Goal: Transaction & Acquisition: Book appointment/travel/reservation

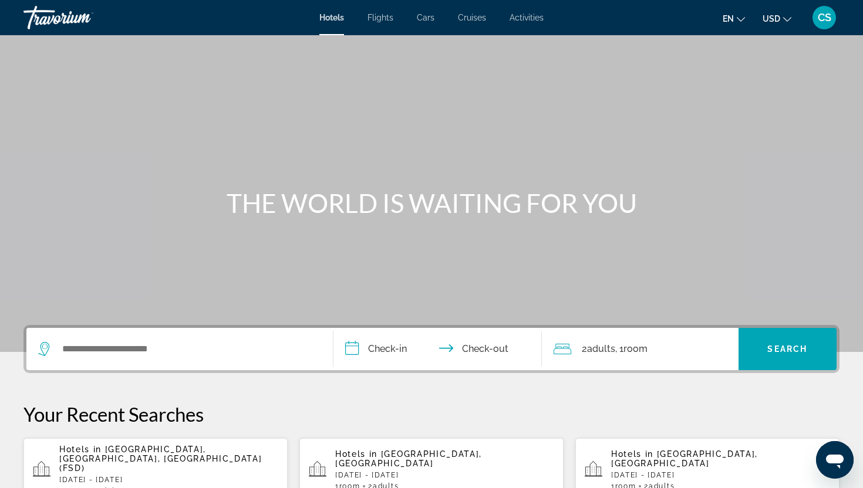
click at [385, 15] on span "Flights" at bounding box center [381, 17] width 26 height 9
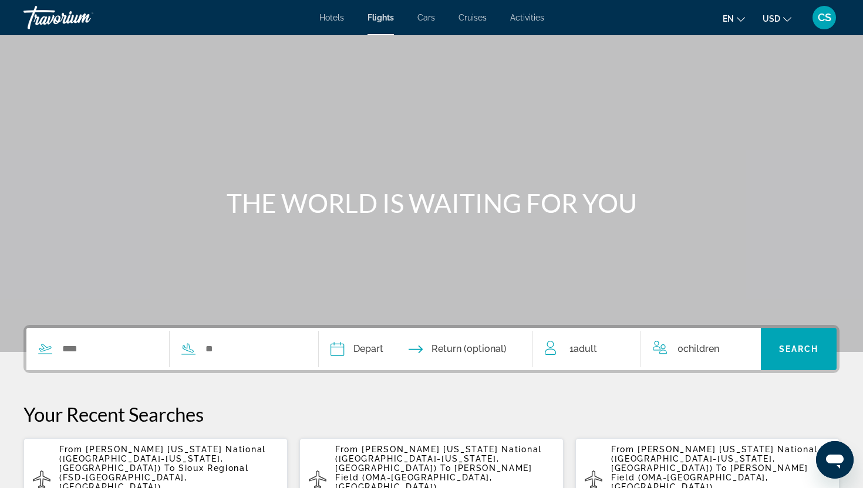
drag, startPoint x: 90, startPoint y: 456, endPoint x: 84, endPoint y: 408, distance: 47.9
click at [84, 408] on div "Your Recent Searches From Ronald Reagan Washington National (DCA-Washington, US…" at bounding box center [431, 462] width 816 height 119
click at [81, 353] on input "Search widget" at bounding box center [109, 349] width 96 height 18
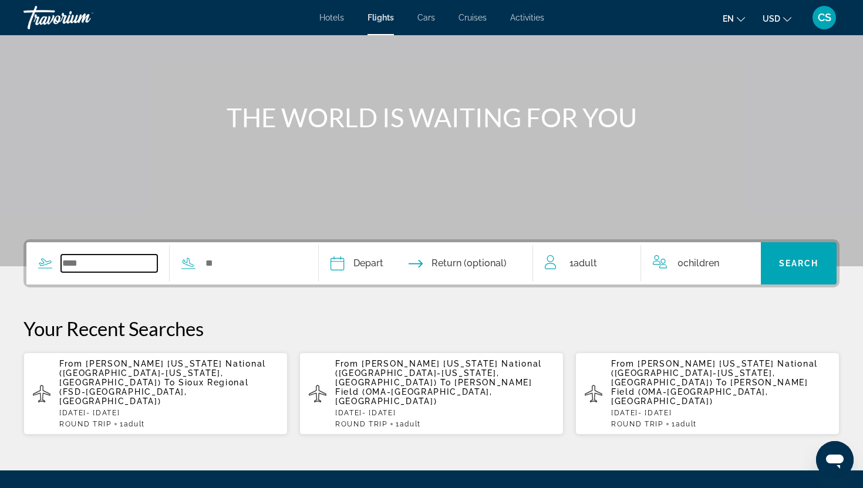
scroll to position [193, 0]
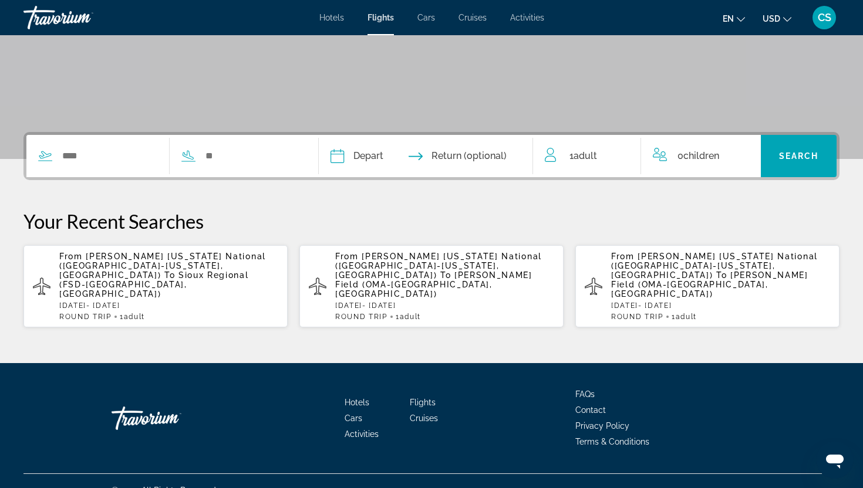
click at [121, 272] on span "Sioux Regional (FSD-Sioux Falls, United States of America)" at bounding box center [154, 285] width 190 height 28
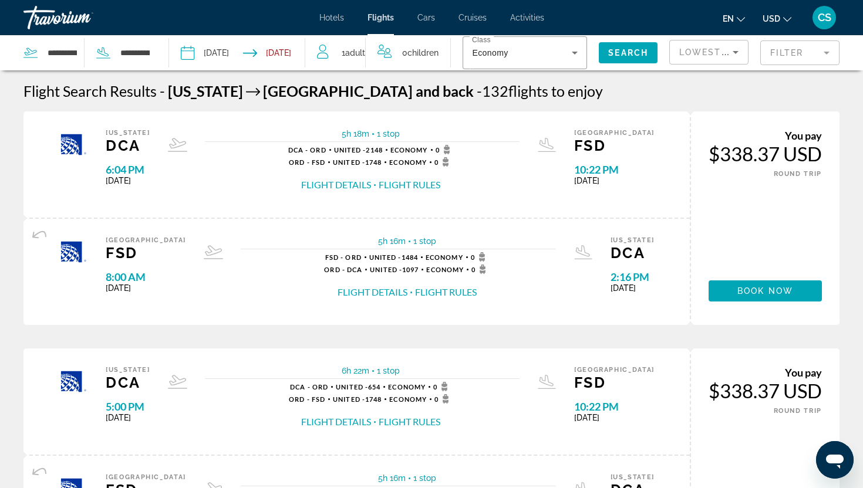
click at [214, 52] on input "Depart date: Oct 3, 2025" at bounding box center [211, 54] width 67 height 39
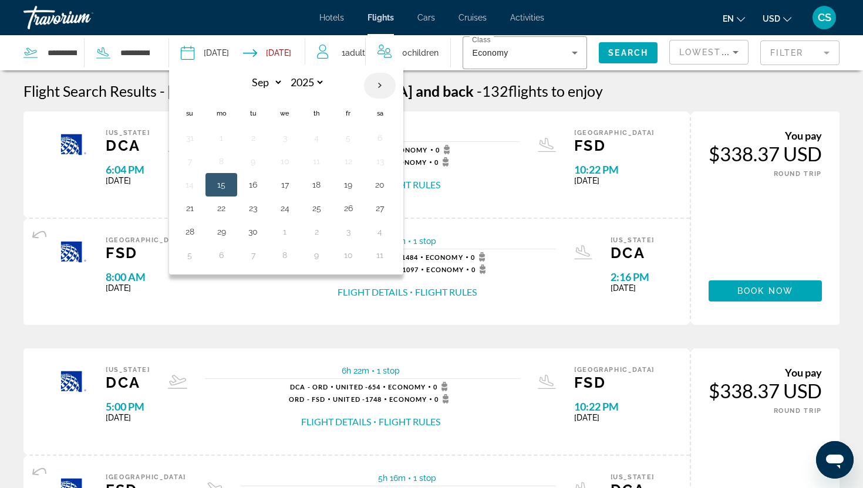
click at [384, 83] on th "Next month" at bounding box center [380, 86] width 32 height 26
select select "*"
click at [321, 136] on button "2" at bounding box center [316, 138] width 19 height 16
type input "**********"
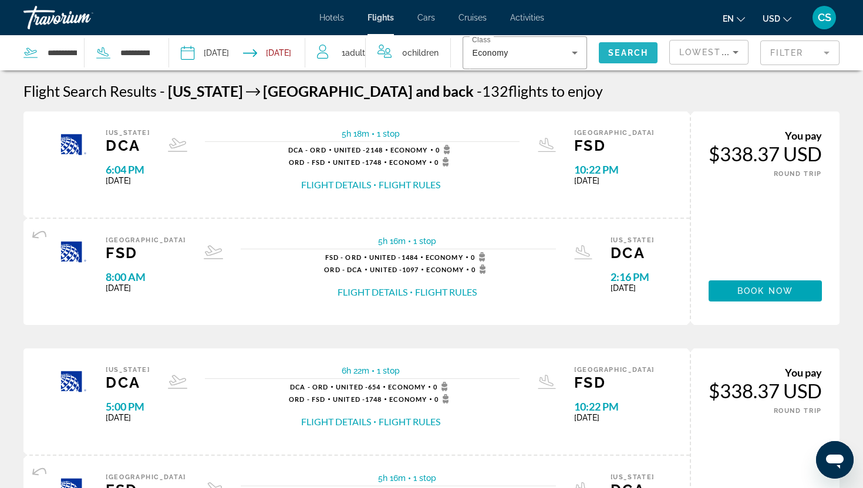
click at [611, 51] on span "Search" at bounding box center [628, 52] width 40 height 9
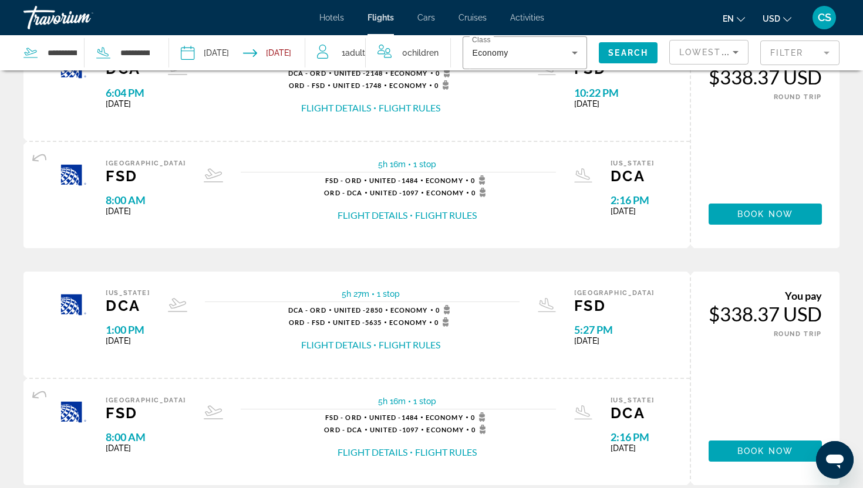
scroll to position [303, 0]
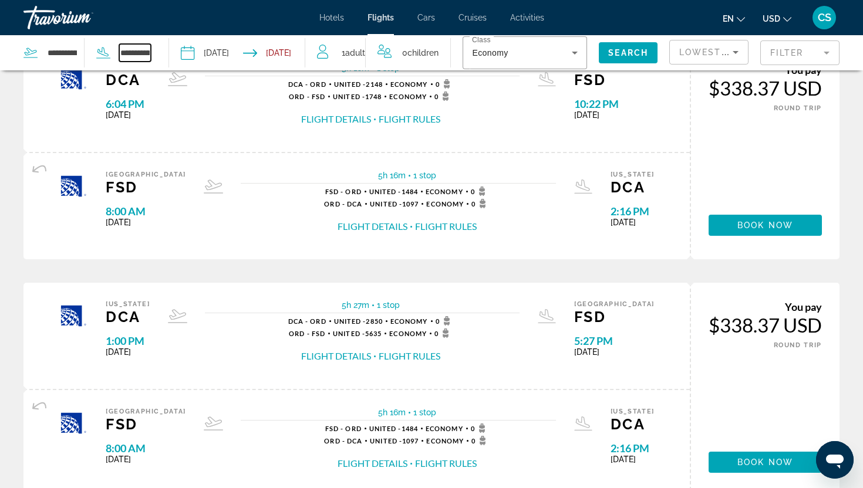
click at [137, 55] on input "**********" at bounding box center [135, 53] width 32 height 18
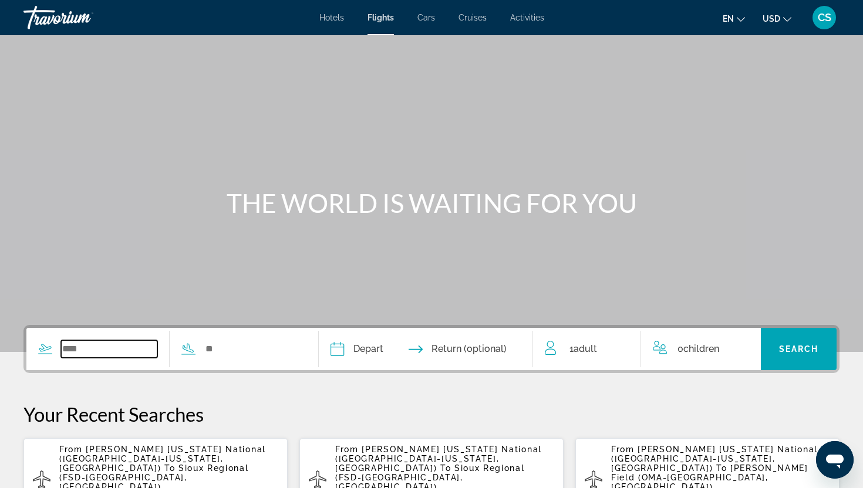
click at [120, 356] on input "Search widget" at bounding box center [109, 349] width 96 height 18
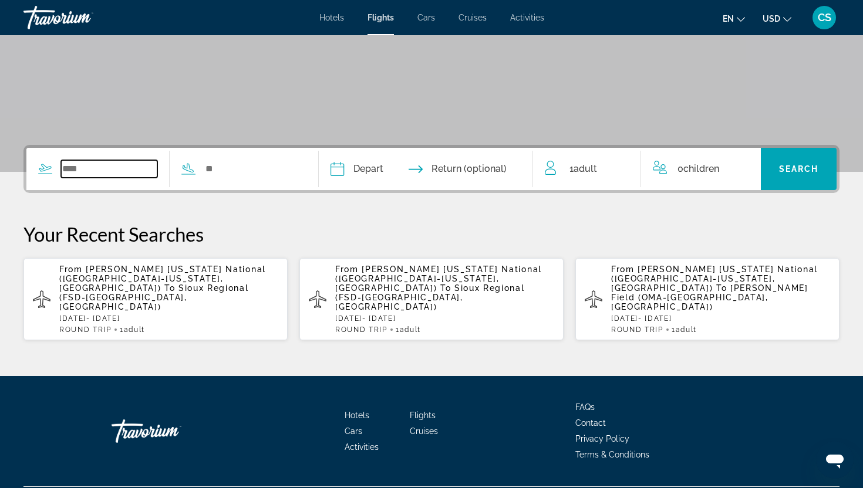
scroll to position [193, 0]
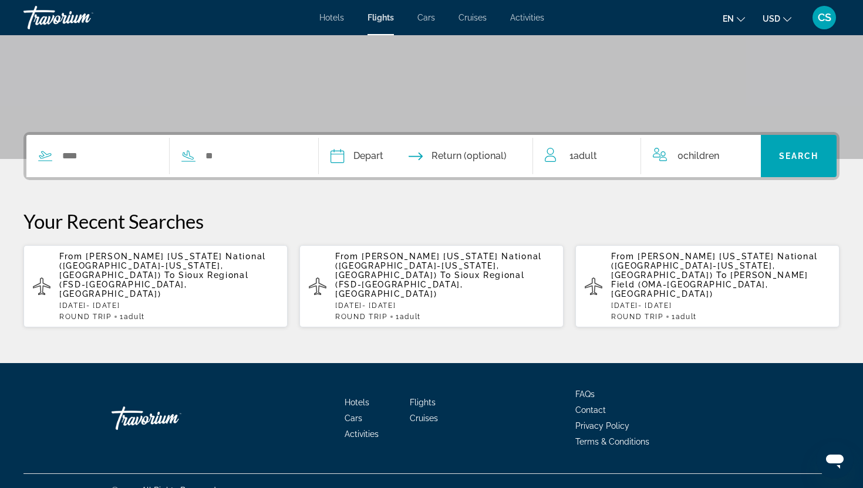
click at [648, 261] on span "Ronald Reagan Washington National (DCA-Washington, US)" at bounding box center [714, 266] width 207 height 28
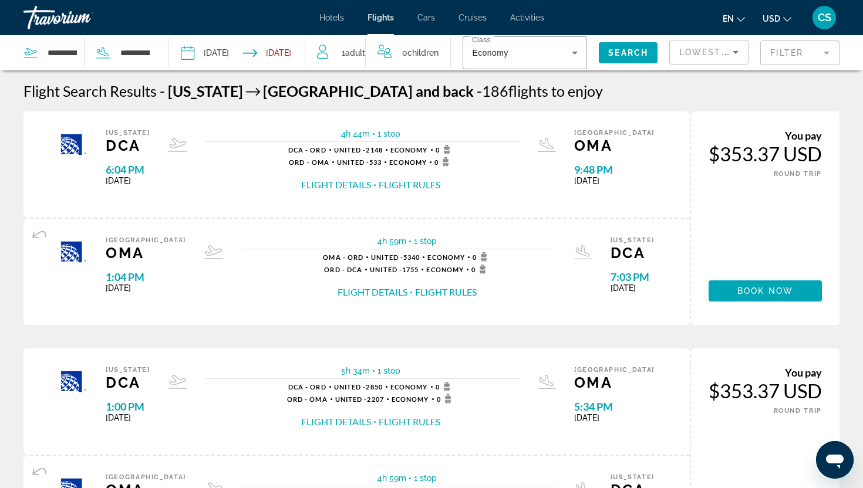
click at [218, 53] on input "Depart date: Oct 3, 2025" at bounding box center [211, 54] width 67 height 39
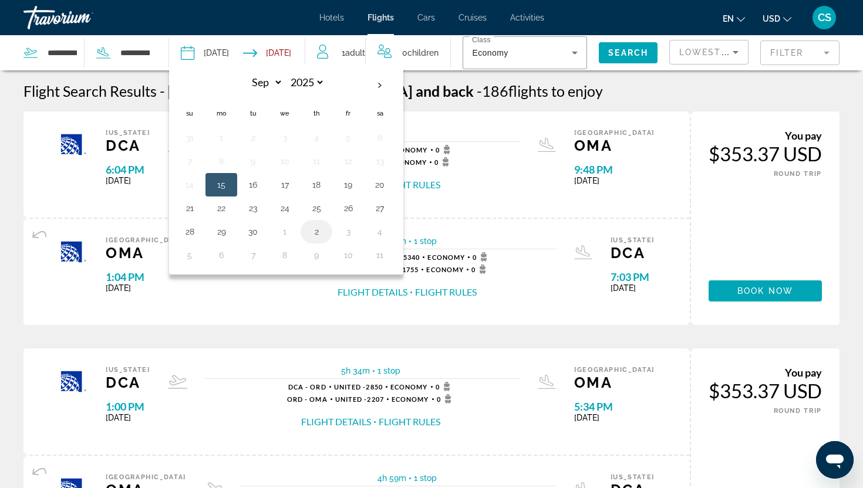
click at [319, 236] on button "2" at bounding box center [316, 232] width 19 height 16
type input "**********"
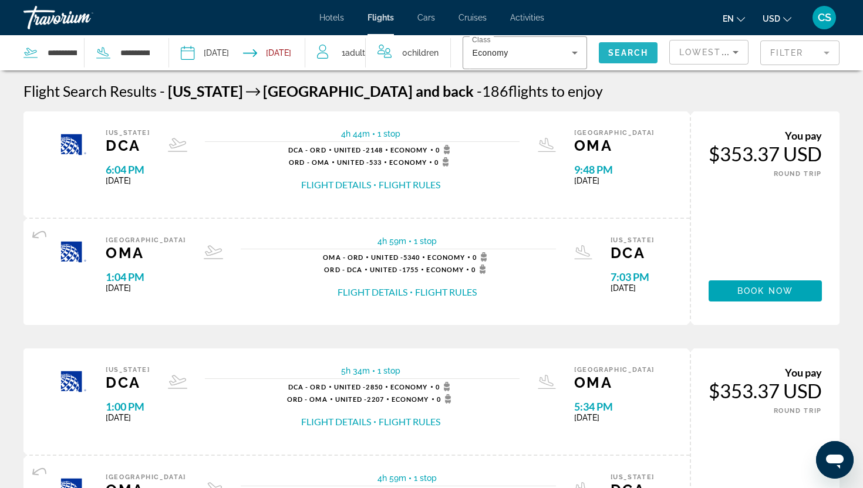
click at [614, 52] on span "Search" at bounding box center [628, 52] width 40 height 9
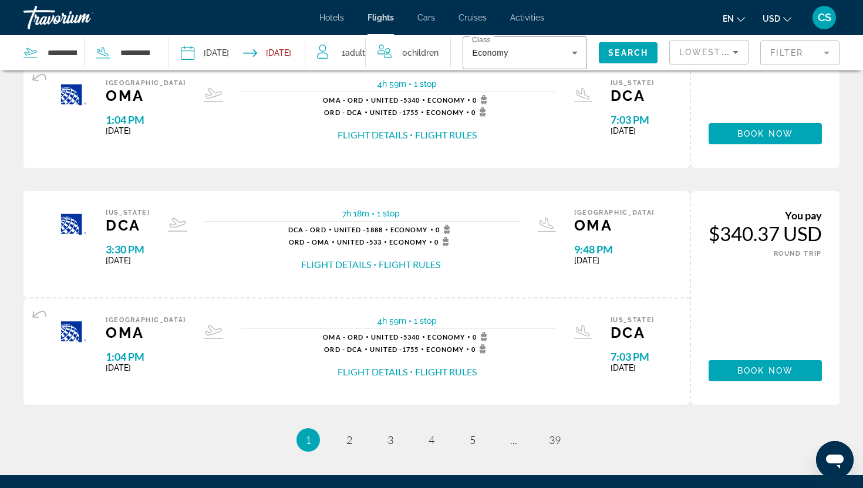
scroll to position [1237, 0]
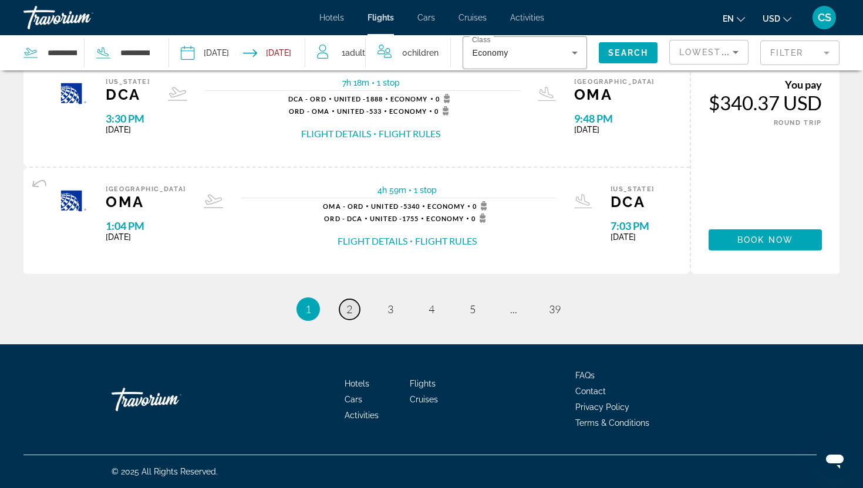
click at [350, 309] on span "2" at bounding box center [349, 309] width 6 height 13
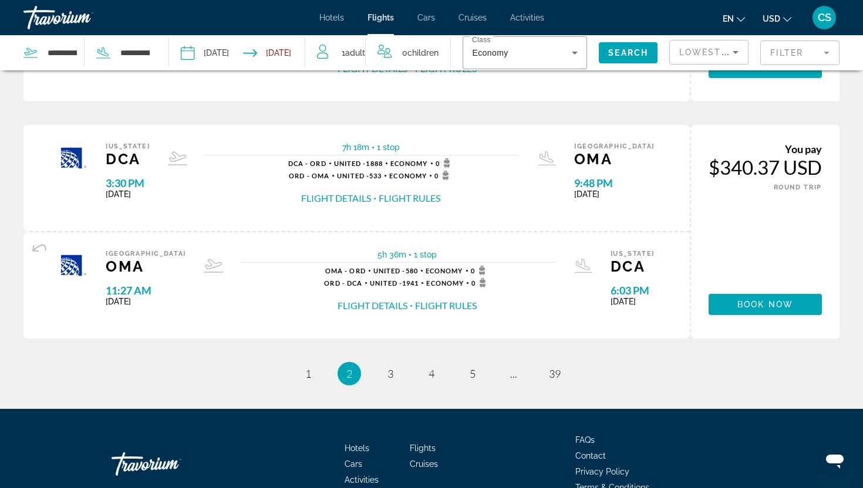
scroll to position [1237, 0]
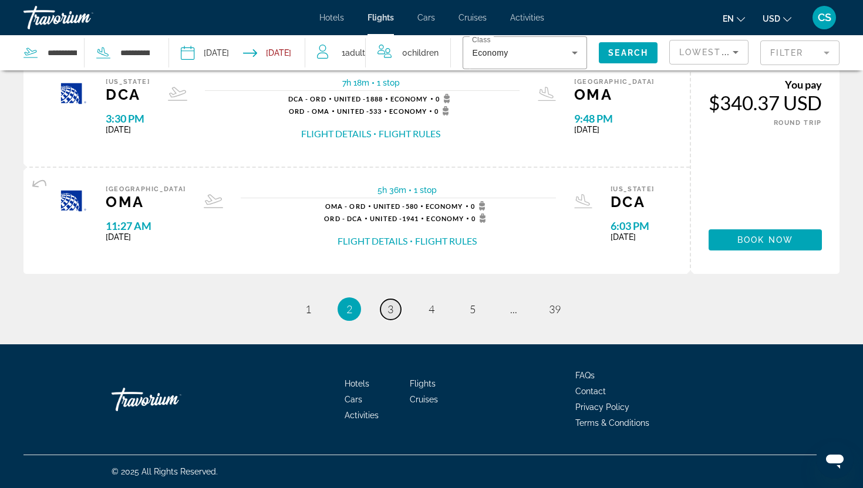
click at [395, 305] on link "page 3" at bounding box center [390, 309] width 21 height 21
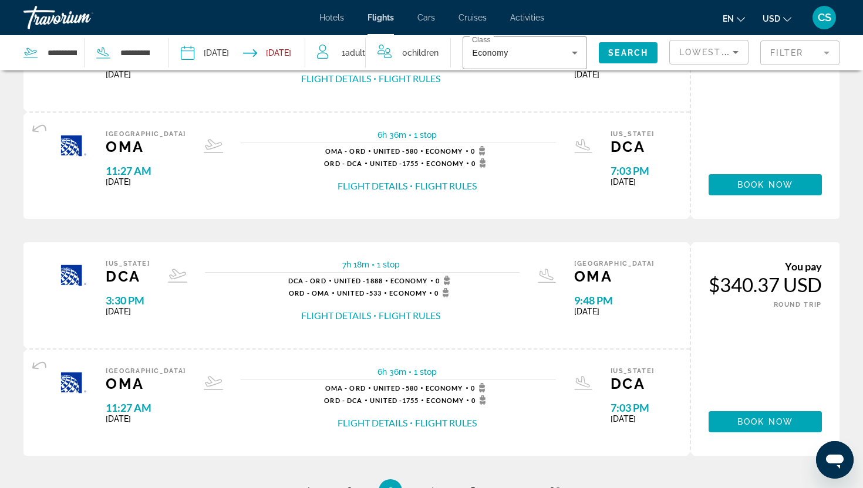
scroll to position [1088, 0]
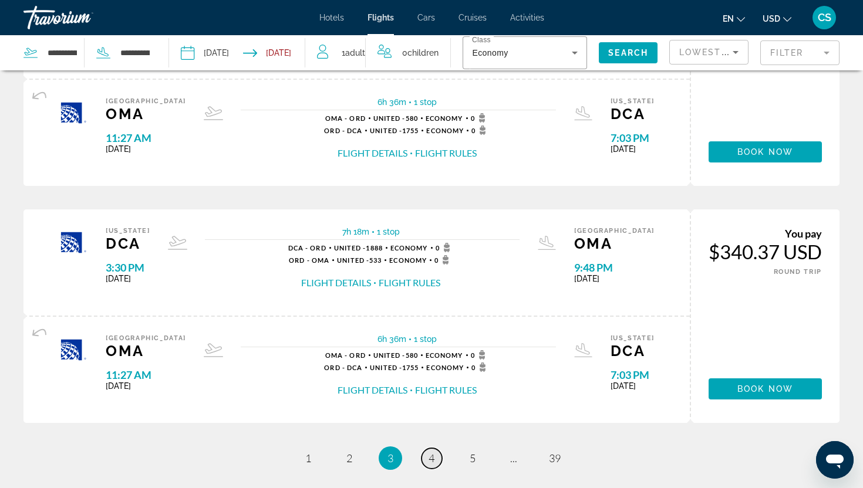
click at [433, 460] on span "4" at bounding box center [432, 458] width 6 height 13
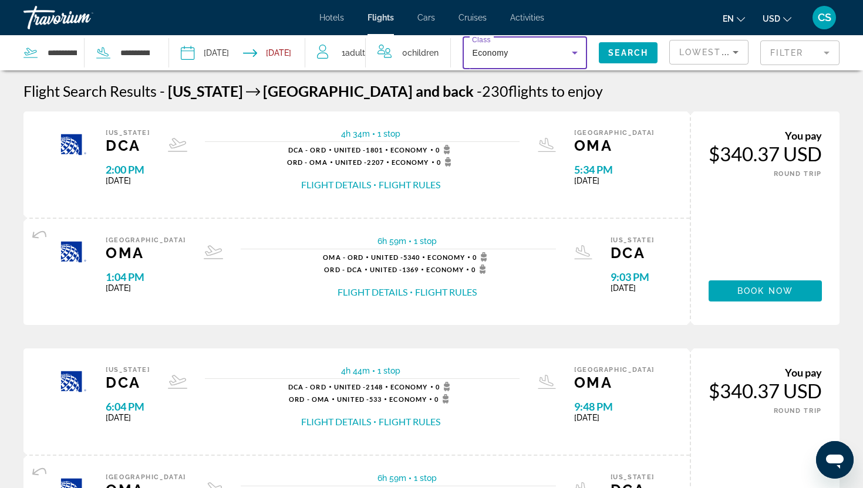
click at [572, 52] on icon "Search widget" at bounding box center [575, 53] width 6 height 3
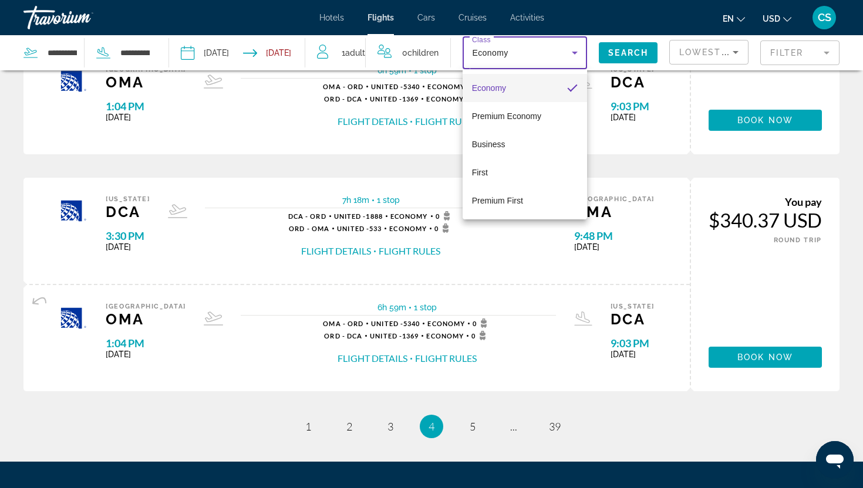
scroll to position [1237, 0]
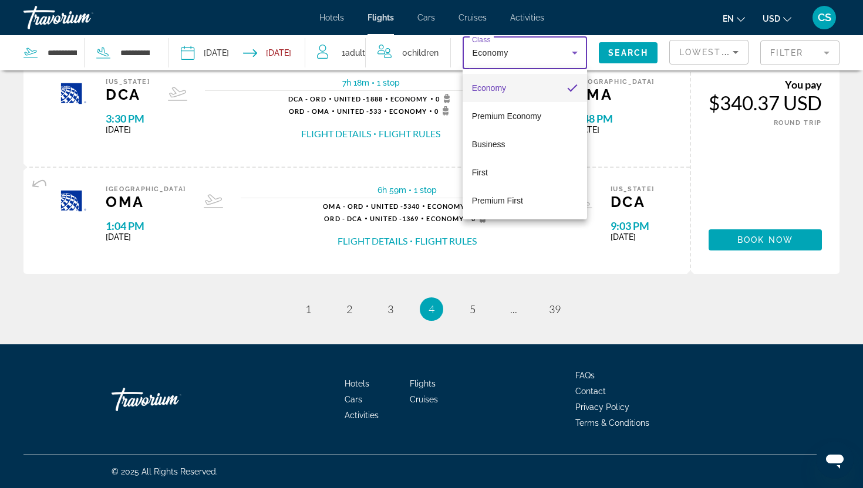
click at [473, 310] on div at bounding box center [431, 244] width 863 height 488
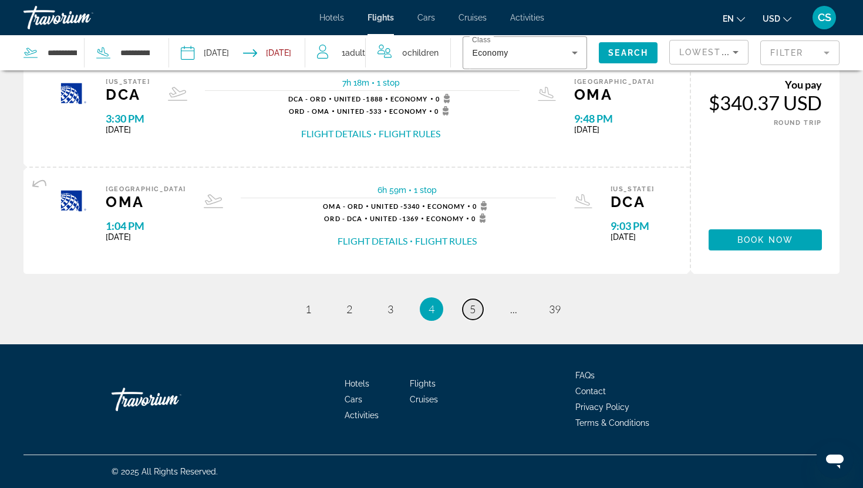
click at [474, 309] on span "5" at bounding box center [473, 309] width 6 height 13
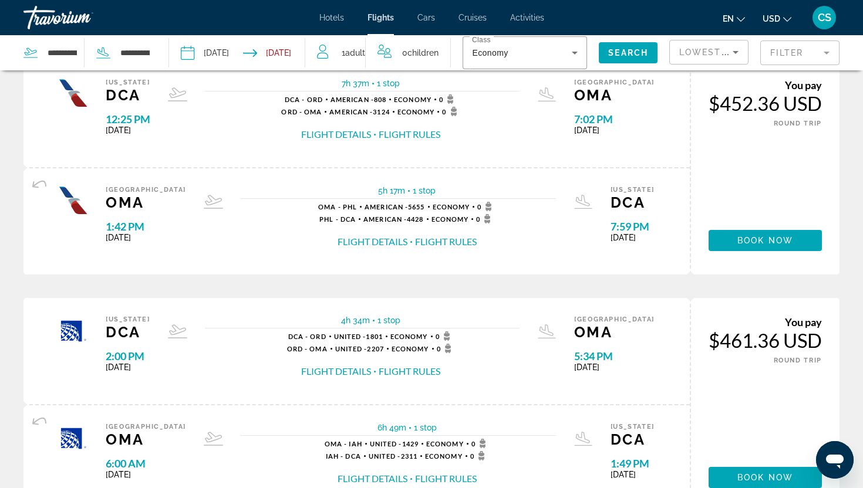
scroll to position [756, 0]
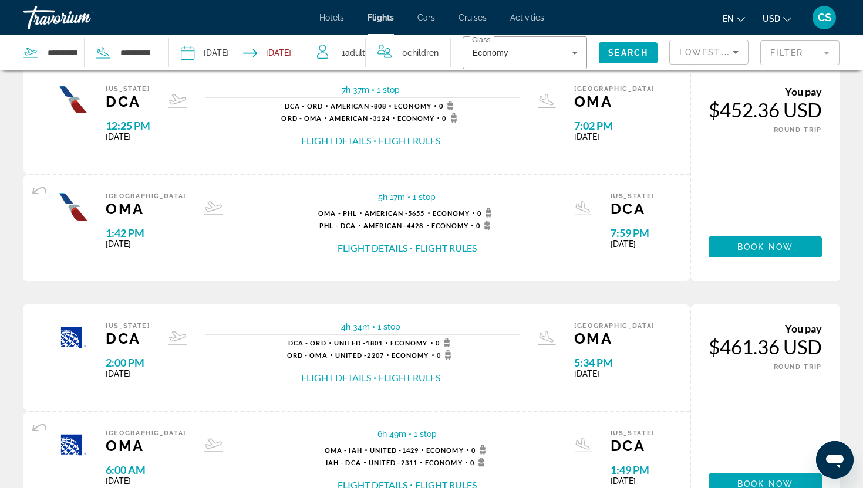
click at [791, 53] on mat-form-field "Filter" at bounding box center [799, 53] width 79 height 25
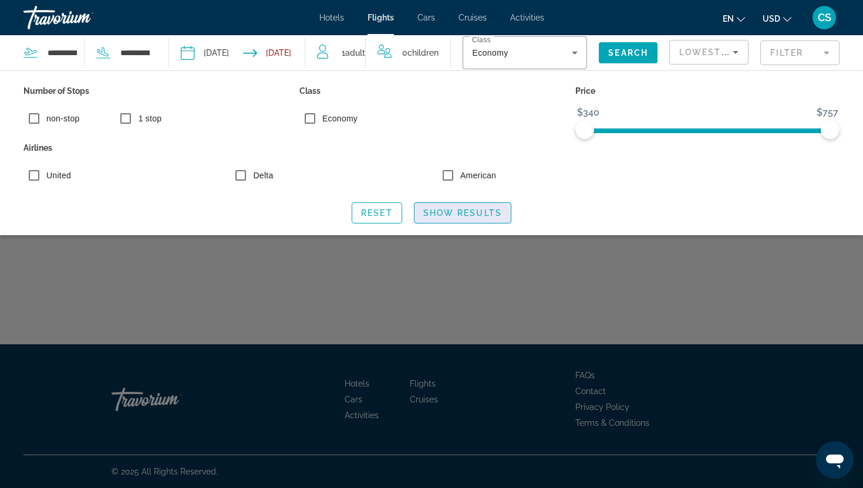
click at [464, 216] on span "Show Results" at bounding box center [462, 212] width 79 height 9
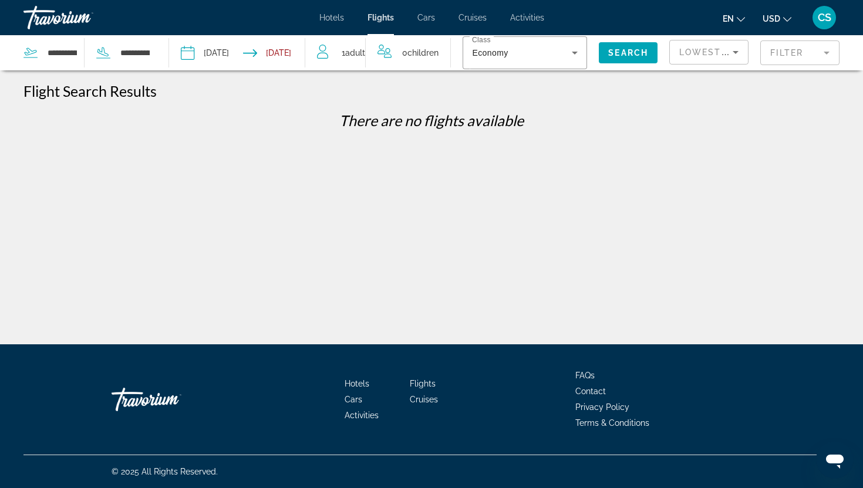
click at [777, 59] on mat-form-field "Filter" at bounding box center [799, 53] width 79 height 25
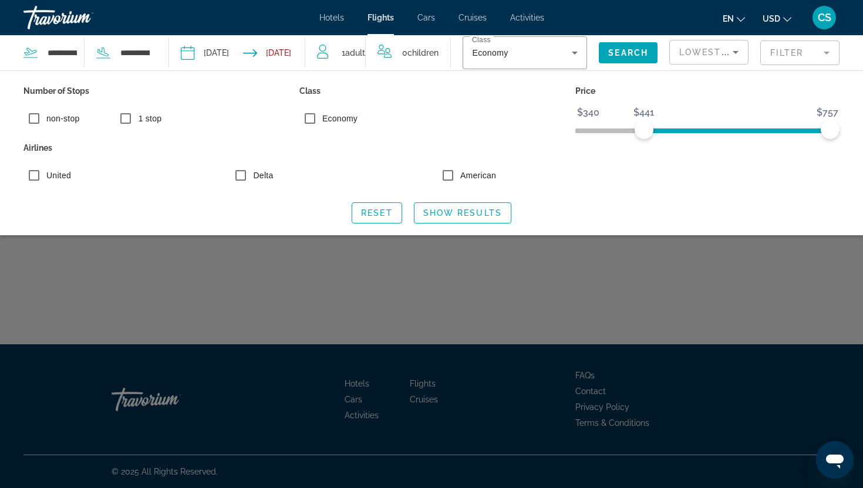
click at [644, 131] on span "ngx-slider" at bounding box center [737, 131] width 186 height 5
click at [591, 132] on span "ngx-slider" at bounding box center [707, 131] width 264 height 5
click at [771, 55] on mat-form-field "Filter" at bounding box center [799, 53] width 79 height 25
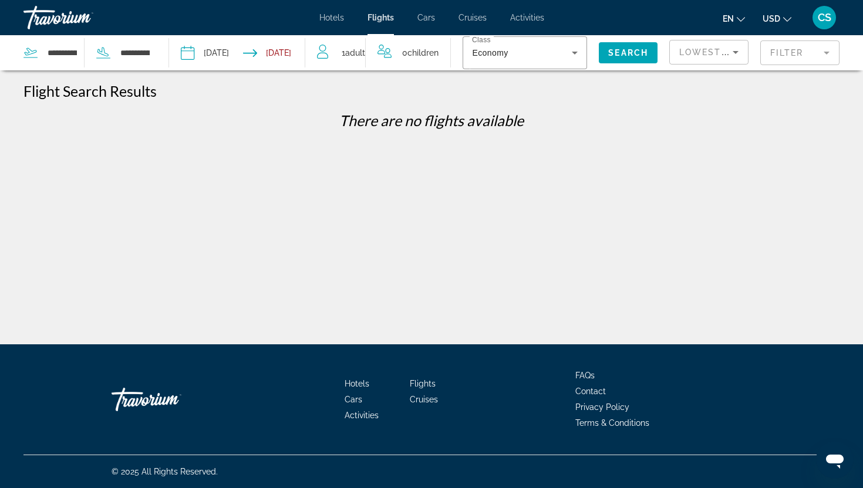
click at [779, 52] on mat-form-field "Filter" at bounding box center [799, 53] width 79 height 25
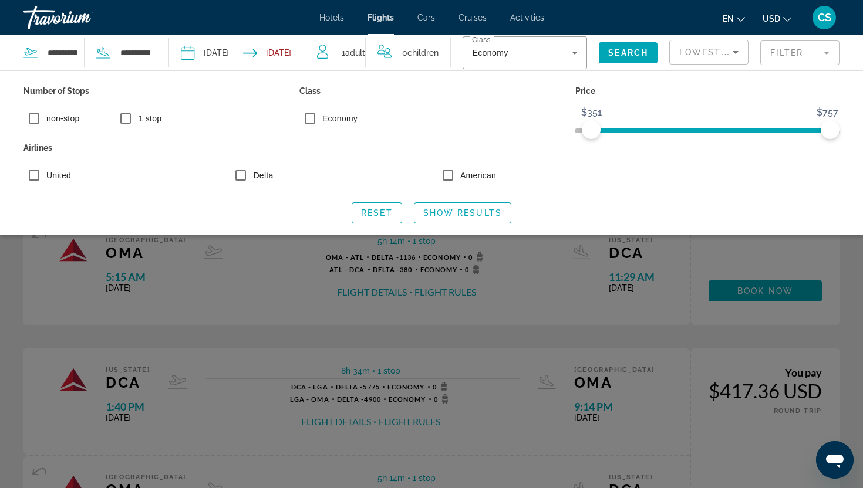
click at [279, 277] on div "Search widget" at bounding box center [431, 329] width 863 height 318
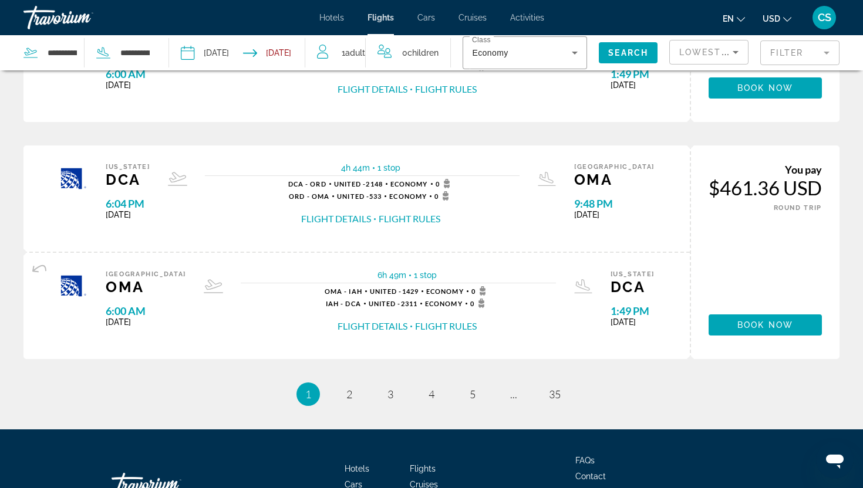
scroll to position [1237, 0]
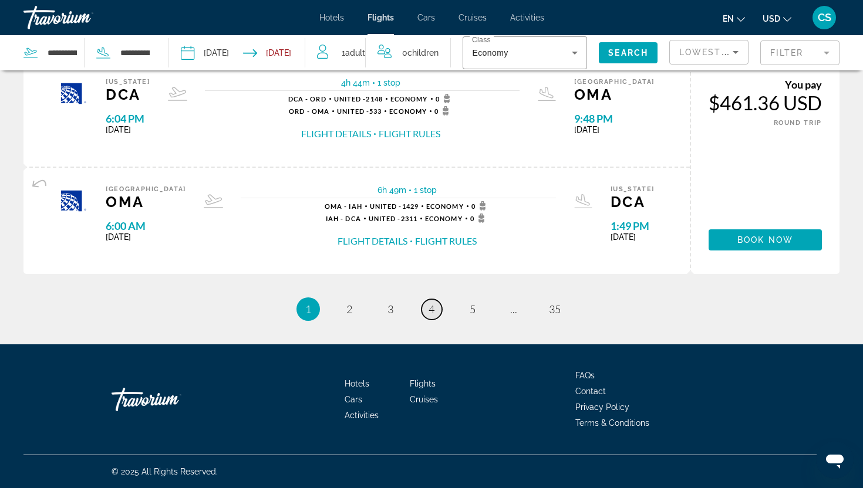
click at [437, 311] on link "page 4" at bounding box center [432, 309] width 21 height 21
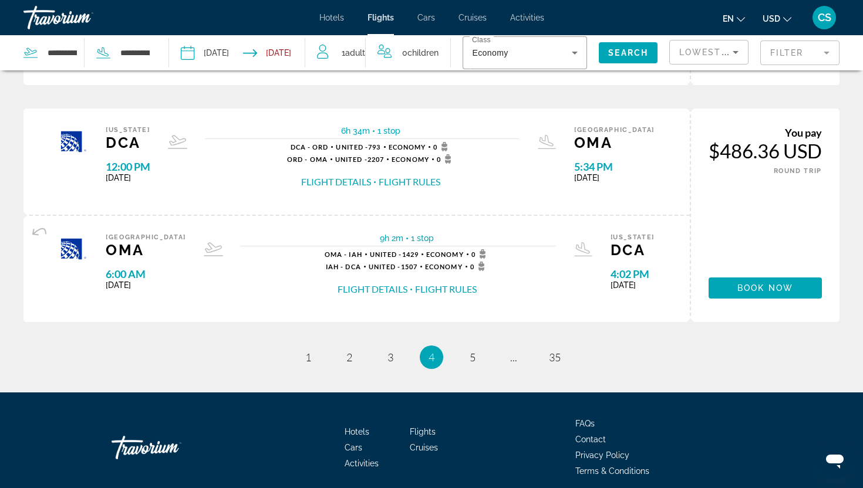
scroll to position [1191, 0]
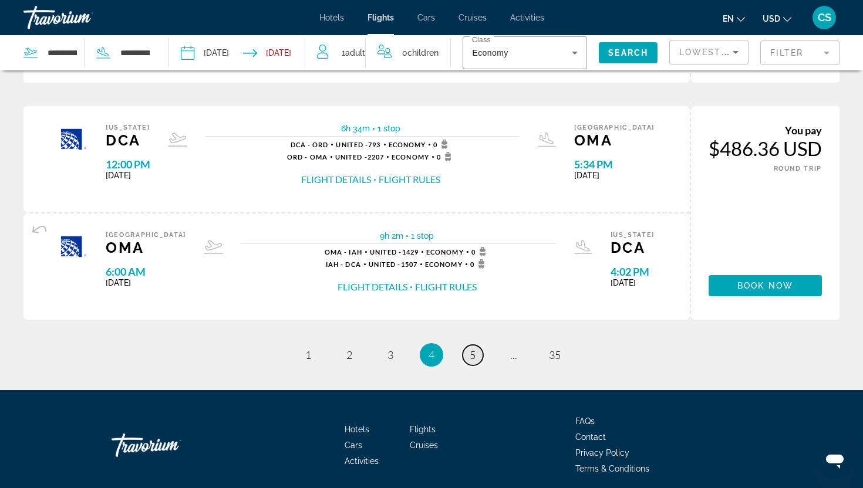
click at [475, 357] on span "5" at bounding box center [473, 355] width 6 height 13
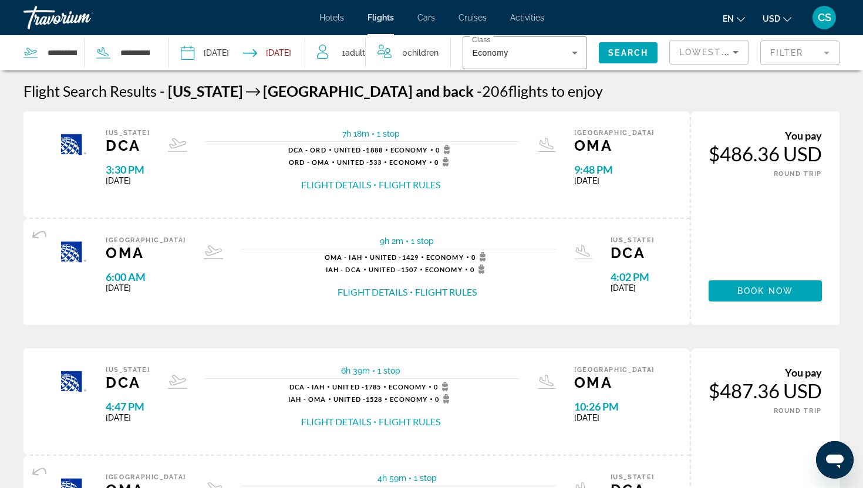
click at [335, 18] on span "Hotels" at bounding box center [331, 17] width 25 height 9
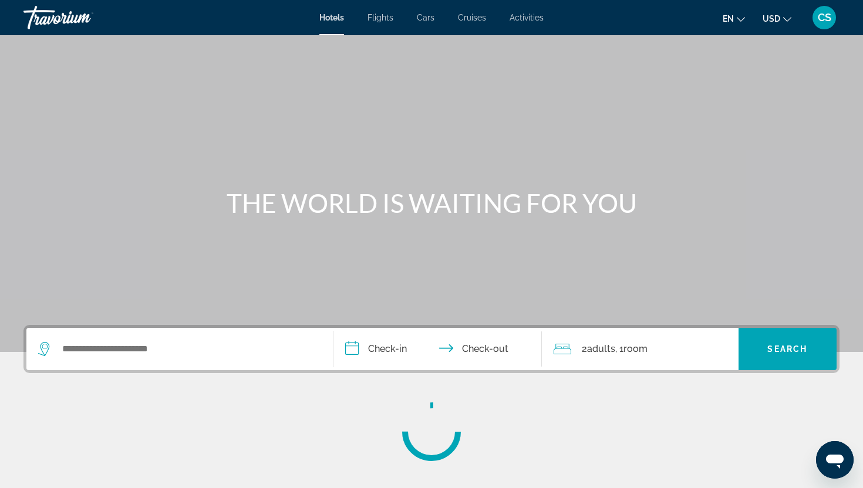
click at [428, 17] on span "Cars" at bounding box center [426, 17] width 18 height 9
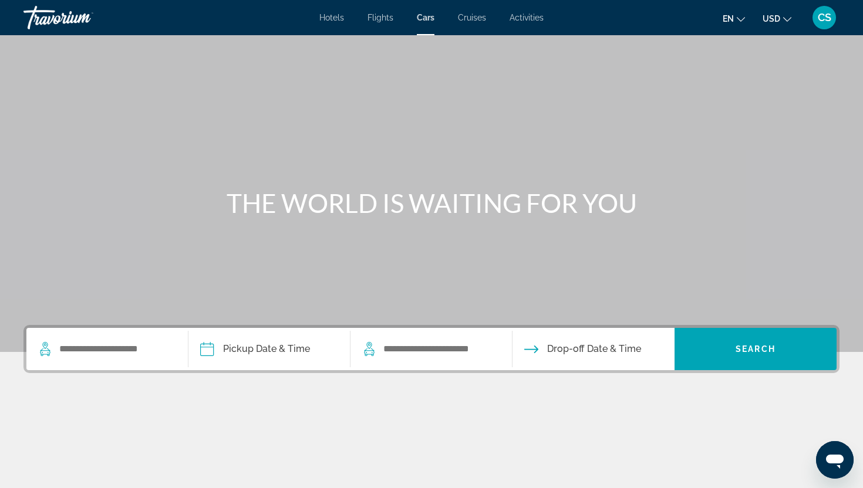
click at [825, 22] on span "CS" at bounding box center [825, 18] width 14 height 12
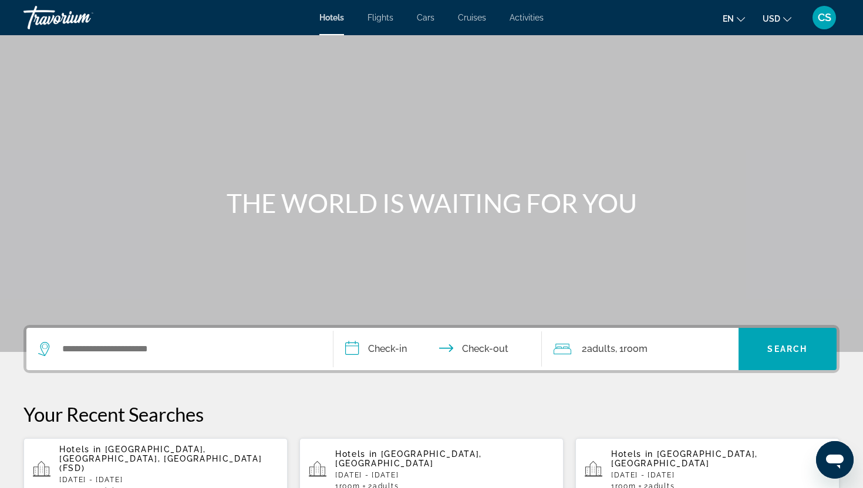
click at [431, 18] on span "Cars" at bounding box center [426, 17] width 18 height 9
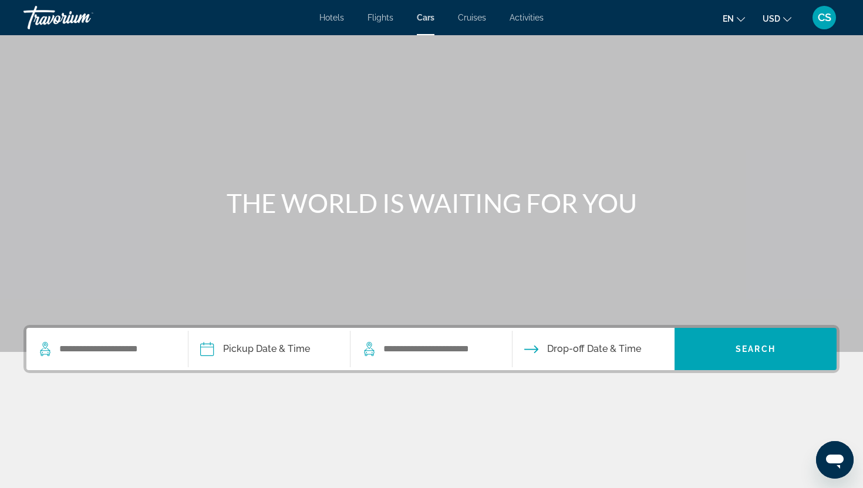
click at [825, 21] on span "CS" at bounding box center [825, 18] width 14 height 12
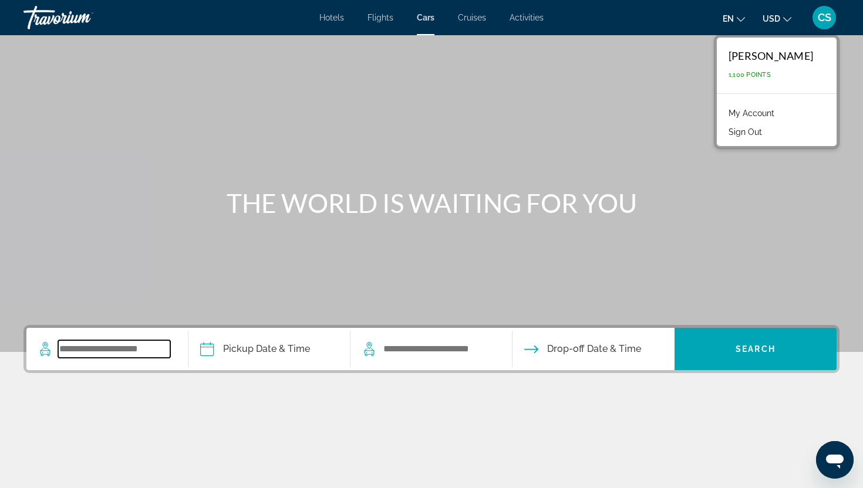
click at [105, 352] on input "Search widget" at bounding box center [114, 349] width 112 height 18
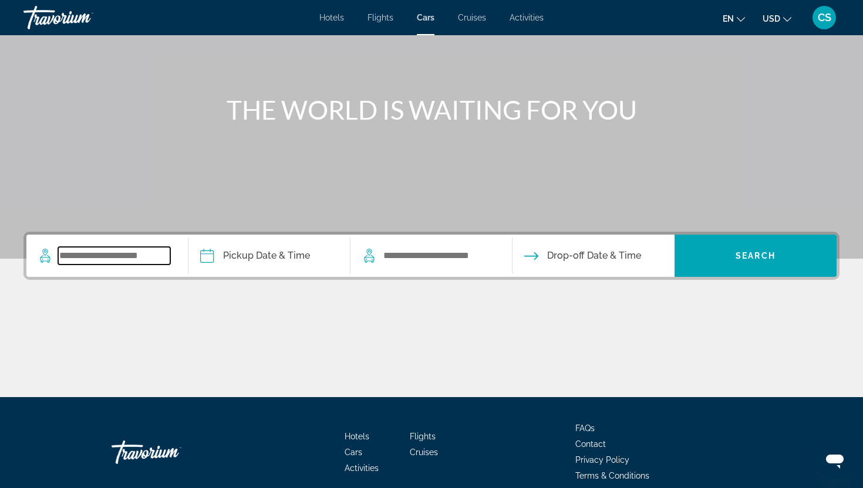
scroll to position [146, 0]
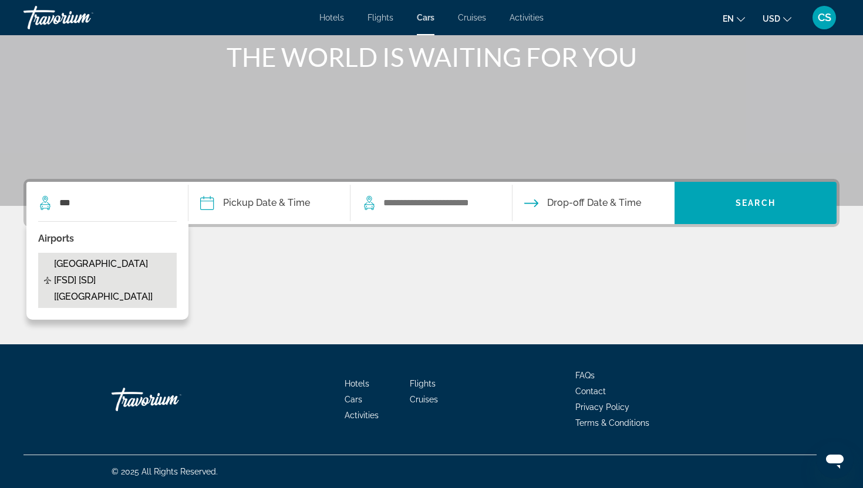
click at [102, 258] on span "[GEOGRAPHIC_DATA] [FSD] [SD] [[GEOGRAPHIC_DATA]]" at bounding box center [112, 280] width 117 height 49
type input "**********"
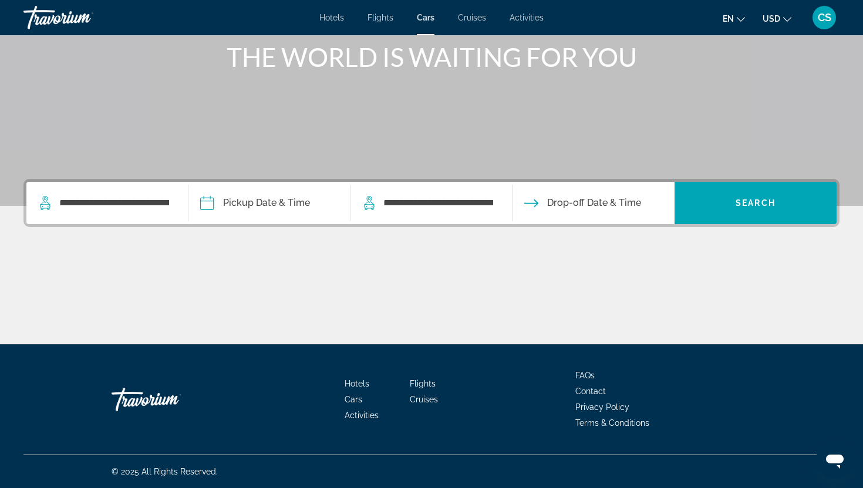
click at [245, 207] on input "Pickup date" at bounding box center [269, 205] width 167 height 46
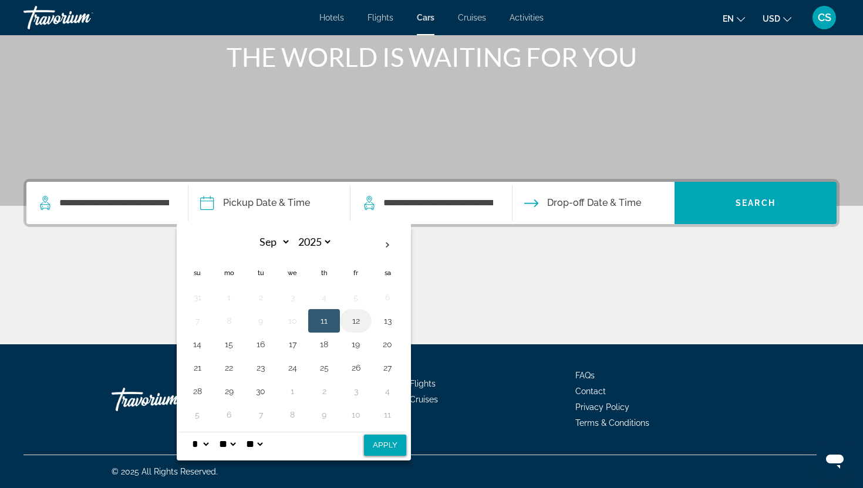
click at [358, 326] on button "12" at bounding box center [355, 321] width 19 height 16
click at [567, 198] on span "Drop-off Date & Time" at bounding box center [594, 203] width 94 height 16
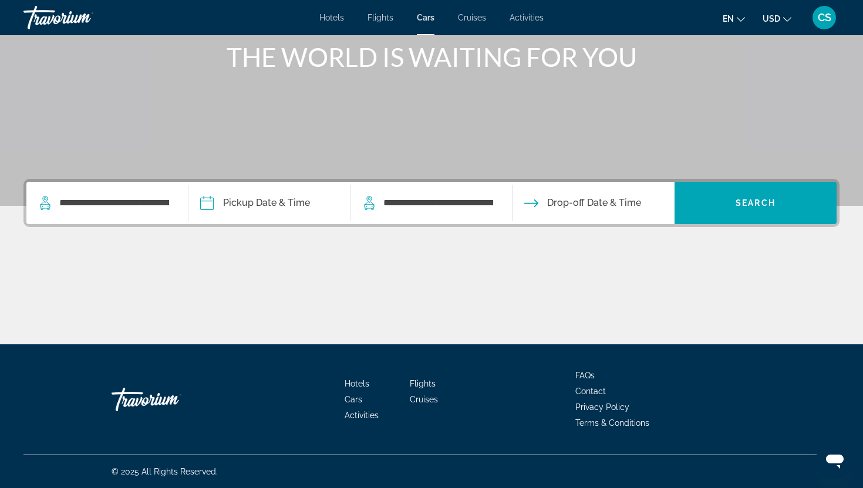
click at [562, 205] on span "Drop-off Date & Time" at bounding box center [594, 203] width 94 height 16
click at [562, 210] on span "Drop-off Date & Time" at bounding box center [594, 203] width 94 height 16
click at [476, 205] on input "**********" at bounding box center [438, 203] width 112 height 18
click at [559, 211] on button "Drop-off Date & Time" at bounding box center [582, 203] width 117 height 42
click at [559, 208] on span "Drop-off Date & Time" at bounding box center [594, 203] width 94 height 16
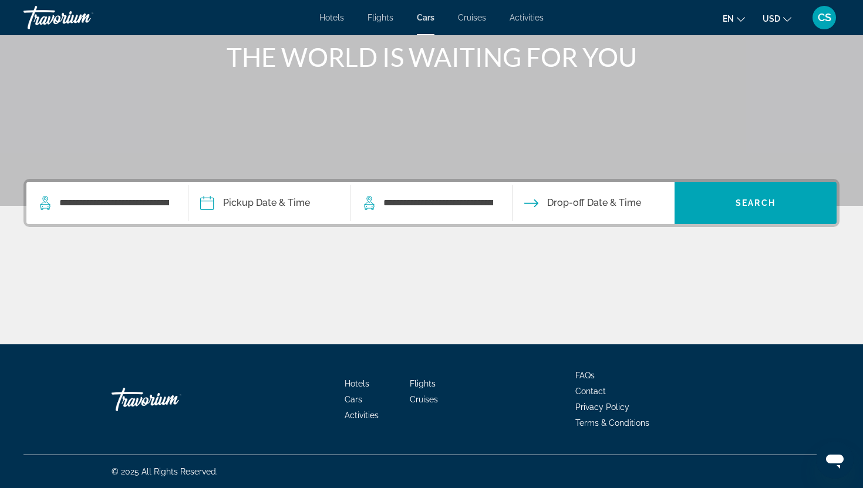
click at [537, 204] on icon "Drop-off date" at bounding box center [531, 204] width 14 height 8
click at [431, 205] on input "**********" at bounding box center [438, 203] width 112 height 18
click at [284, 201] on input "Pickup date" at bounding box center [269, 205] width 167 height 46
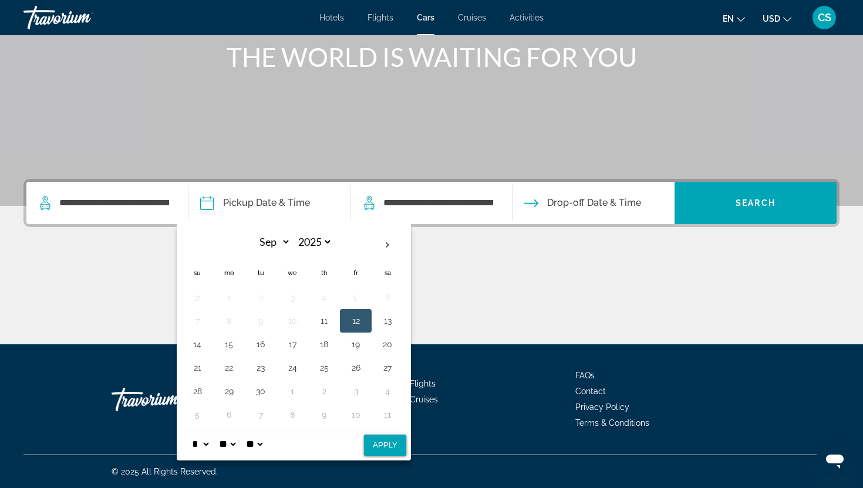
click at [354, 318] on button "12" at bounding box center [355, 321] width 19 height 16
click at [208, 447] on select "* * * * * * * * * ** ** **" at bounding box center [200, 444] width 21 height 23
select select "*"
click at [190, 433] on select "* * * * * * * * * ** ** **" at bounding box center [200, 444] width 21 height 23
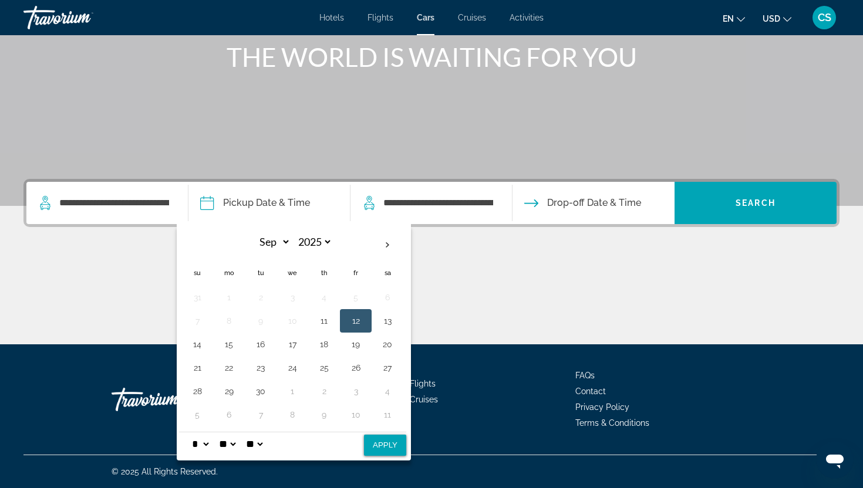
click at [360, 323] on button "12" at bounding box center [355, 321] width 19 height 16
click at [393, 451] on button "Apply" at bounding box center [385, 445] width 42 height 21
type input "**********"
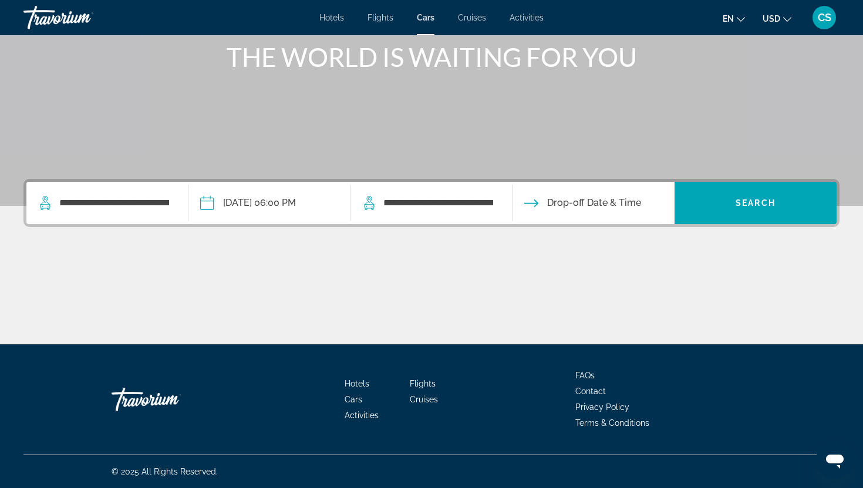
click at [551, 208] on input "Drop-off date" at bounding box center [593, 205] width 167 height 46
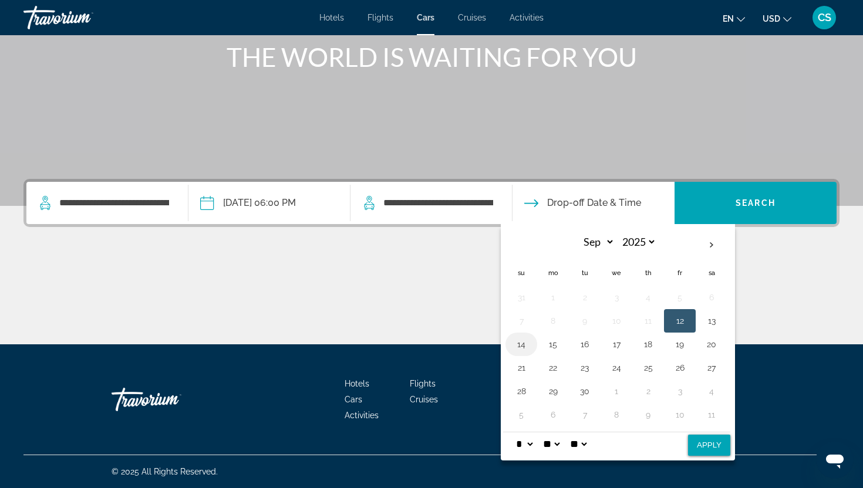
click at [523, 349] on button "14" at bounding box center [521, 344] width 19 height 16
click at [531, 446] on select "* * * * * * * * * ** ** **" at bounding box center [524, 444] width 21 height 23
select select "**"
click at [514, 433] on select "* * * * * * * * * ** ** **" at bounding box center [524, 444] width 21 height 23
click at [581, 446] on select "** **" at bounding box center [578, 444] width 21 height 23
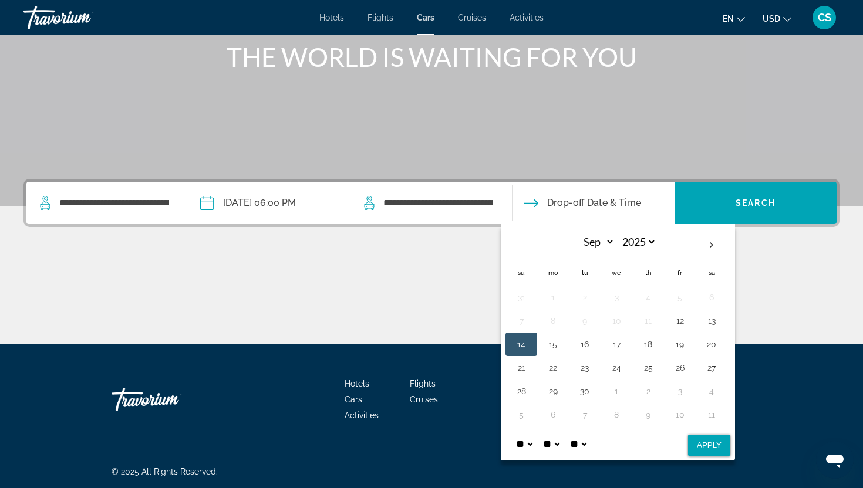
select select "**"
click at [575, 433] on select "** **" at bounding box center [578, 444] width 21 height 23
click at [716, 446] on button "Apply" at bounding box center [709, 445] width 42 height 21
type input "**********"
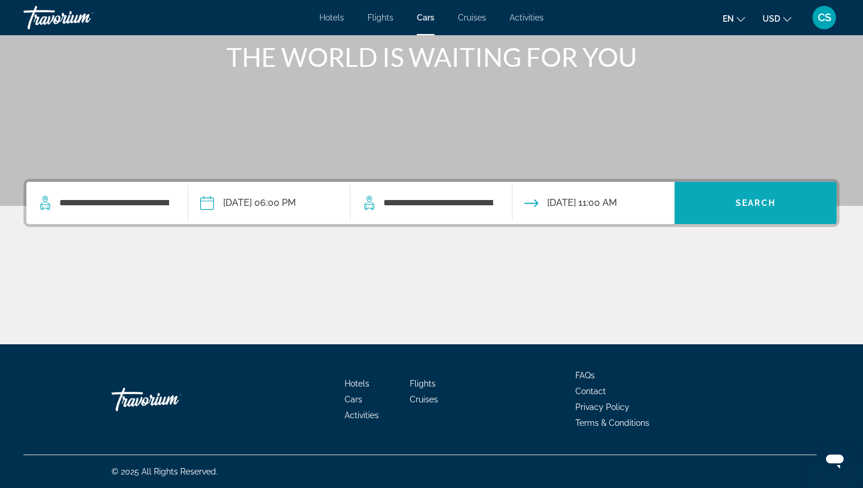
click at [767, 200] on span "Search" at bounding box center [756, 202] width 40 height 9
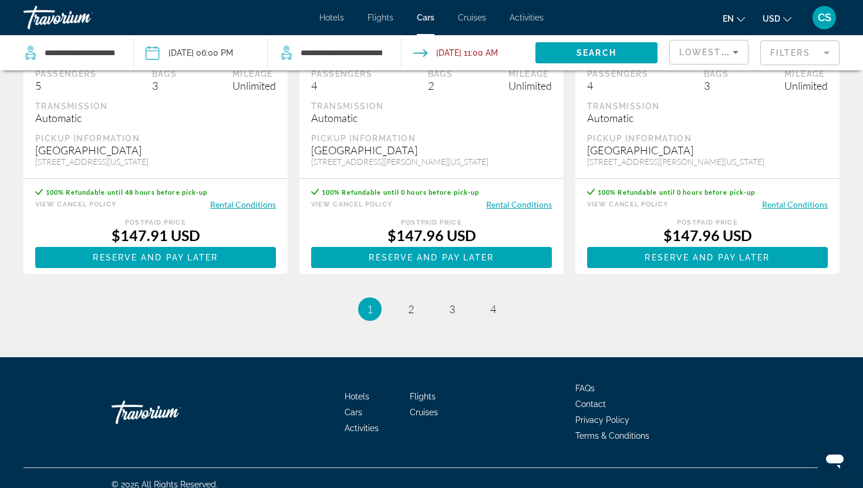
scroll to position [1686, 0]
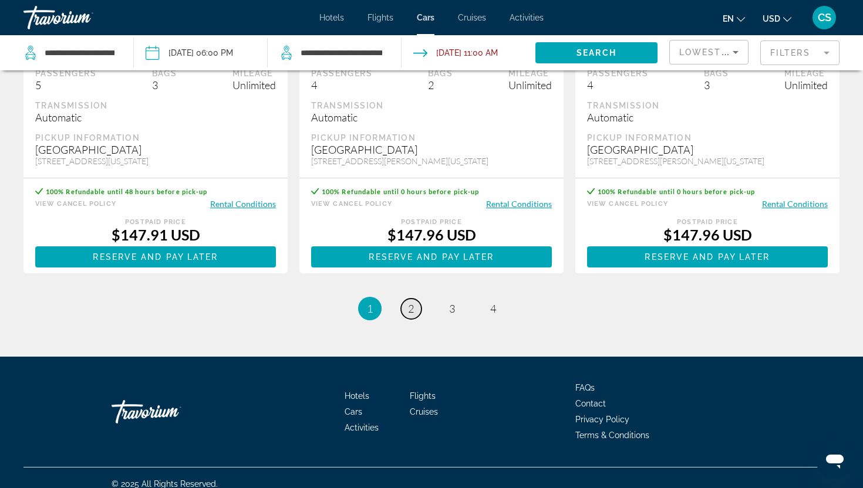
click at [413, 315] on span "2" at bounding box center [411, 308] width 6 height 13
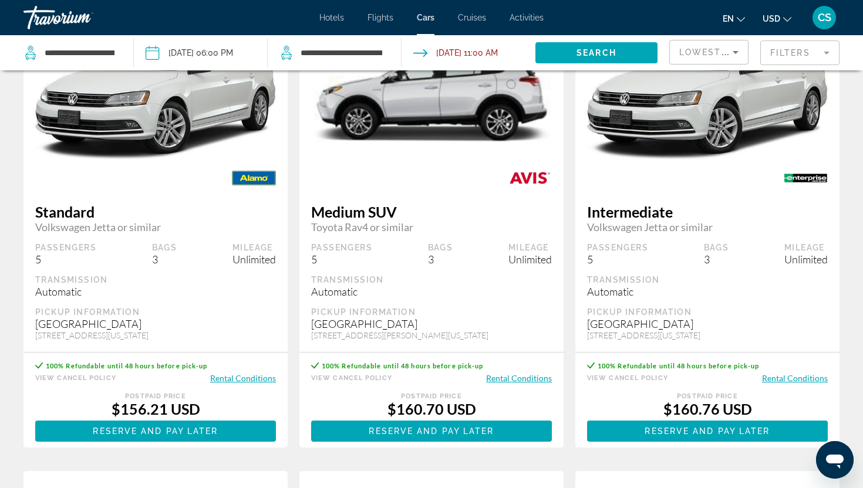
scroll to position [1044, 0]
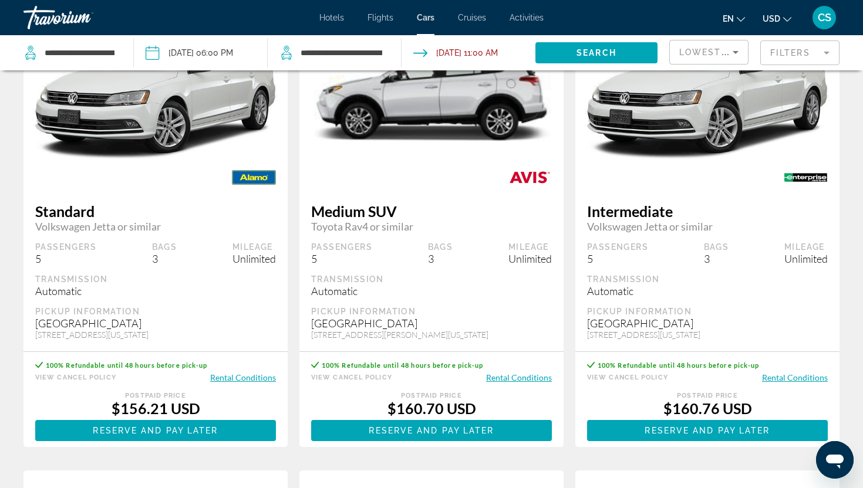
click at [798, 63] on mat-form-field "Filters" at bounding box center [799, 53] width 79 height 25
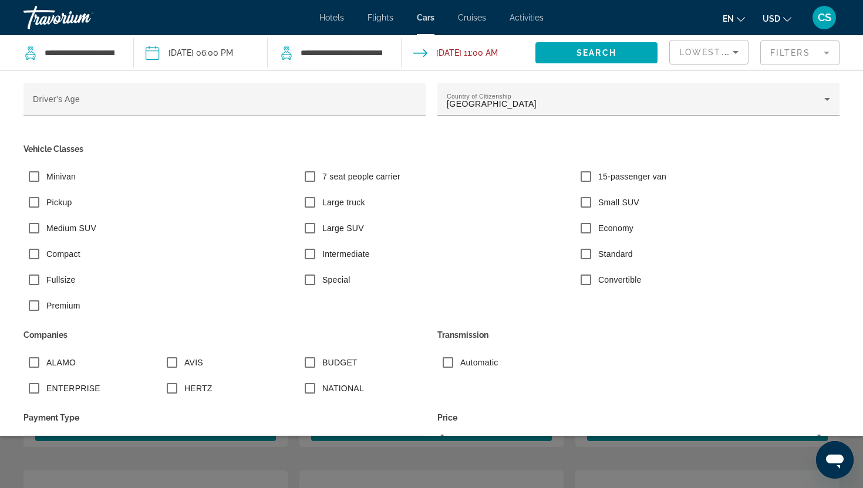
click at [187, 360] on label "AVIS" at bounding box center [192, 363] width 21 height 12
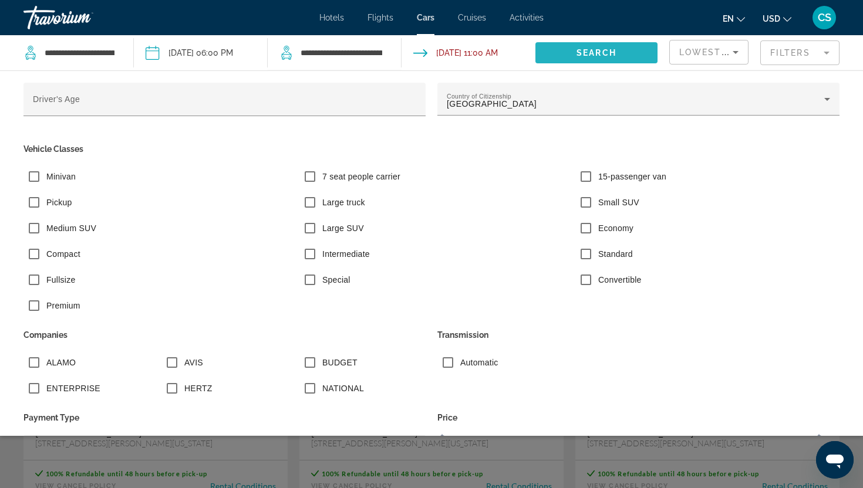
click at [616, 58] on span "Search widget" at bounding box center [596, 53] width 122 height 28
click at [258, 476] on div "Search widget" at bounding box center [431, 329] width 863 height 318
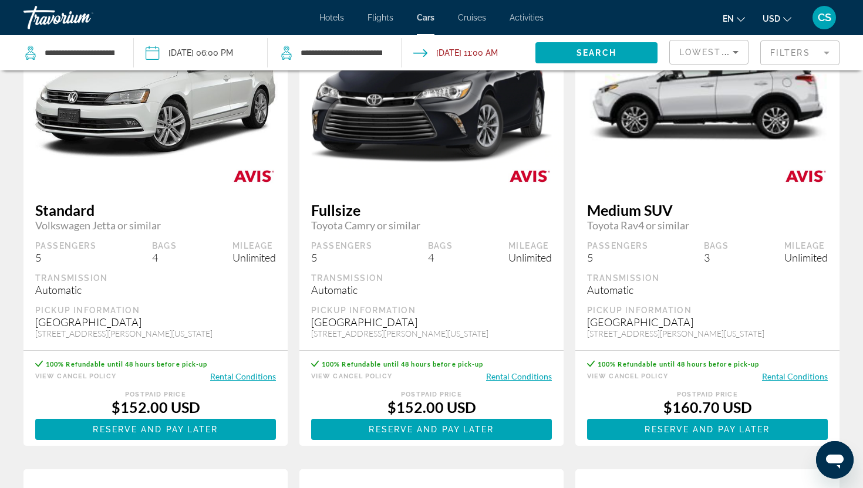
scroll to position [579, 0]
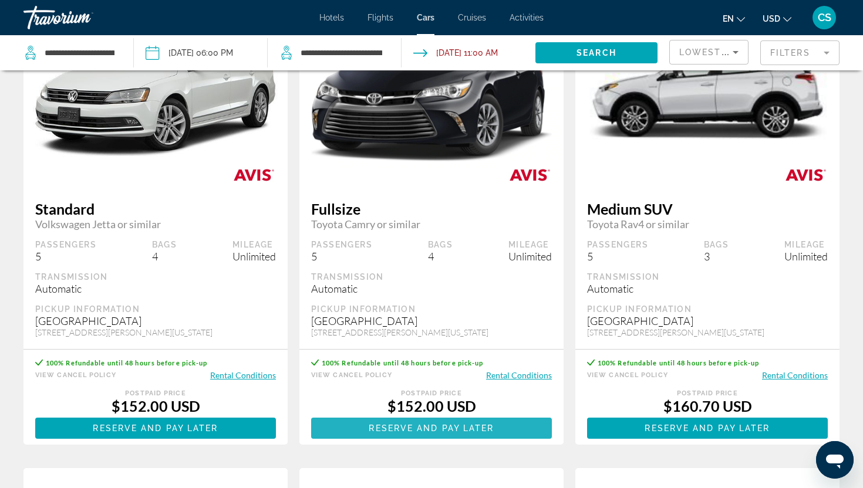
click at [394, 433] on span "Reserve and pay later" at bounding box center [431, 428] width 125 height 9
